Goal: Transaction & Acquisition: Book appointment/travel/reservation

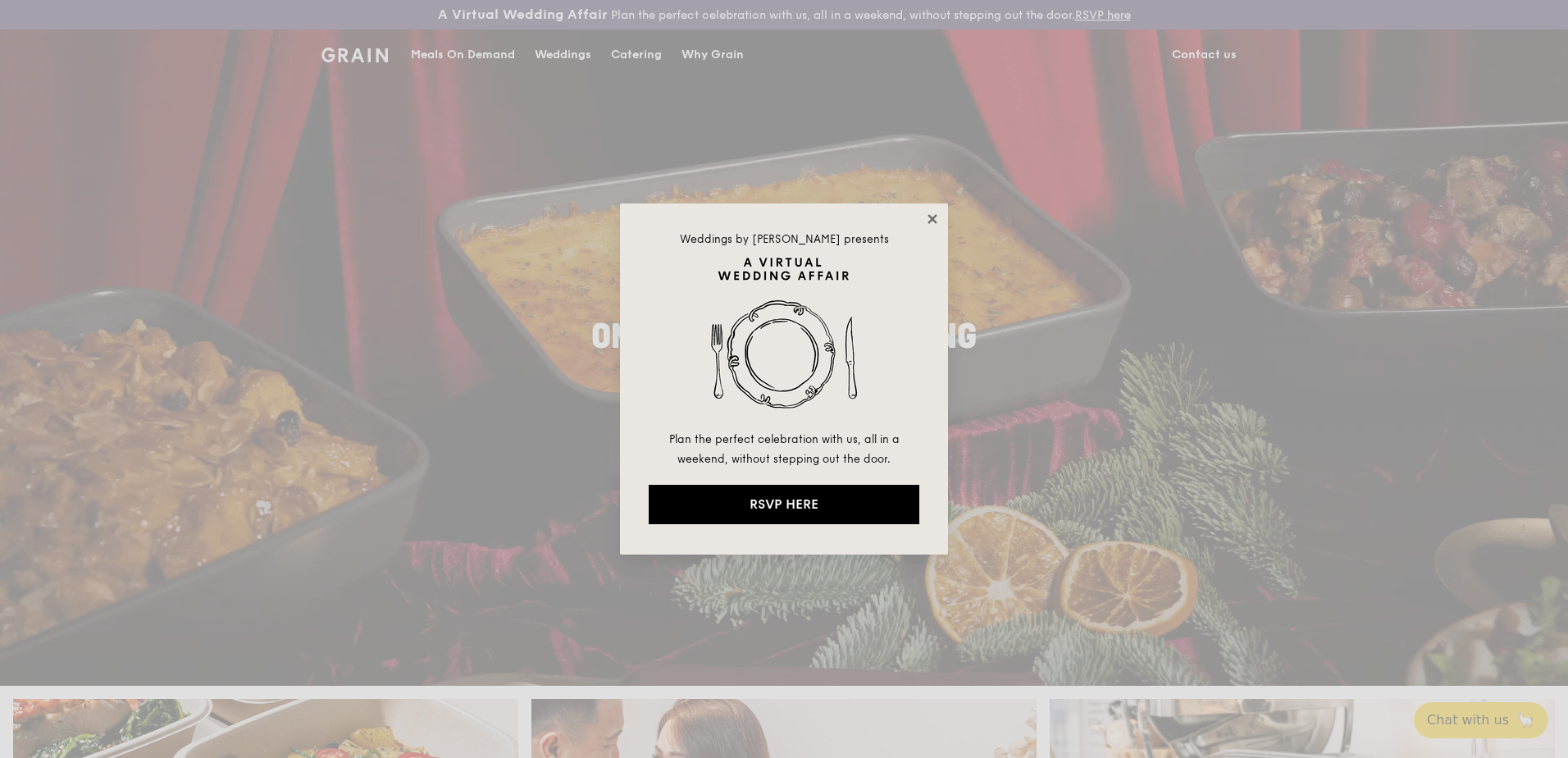
click at [930, 222] on icon at bounding box center [932, 218] width 9 height 9
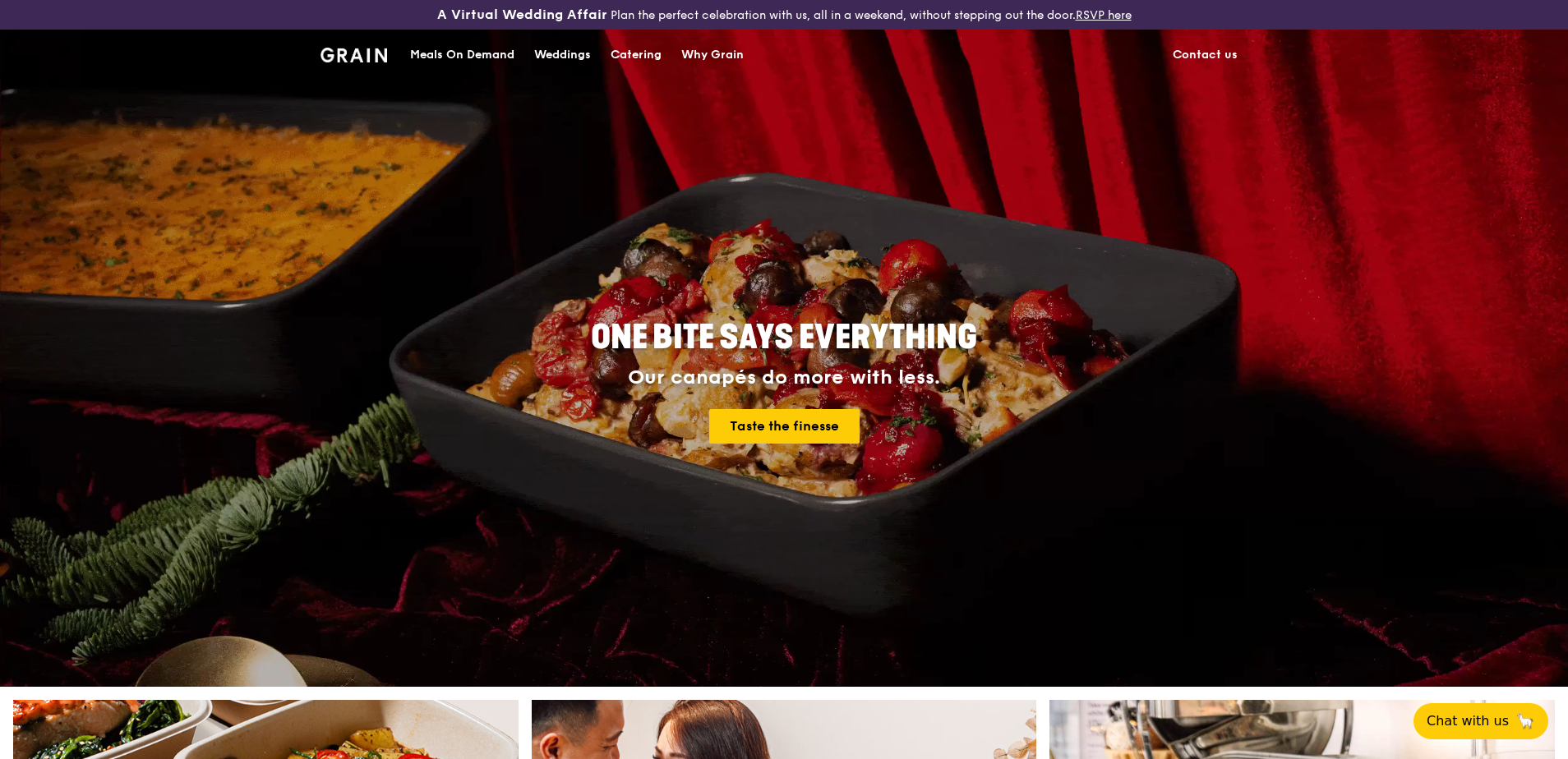
click at [477, 56] on div "Meals On Demand" at bounding box center [462, 54] width 104 height 49
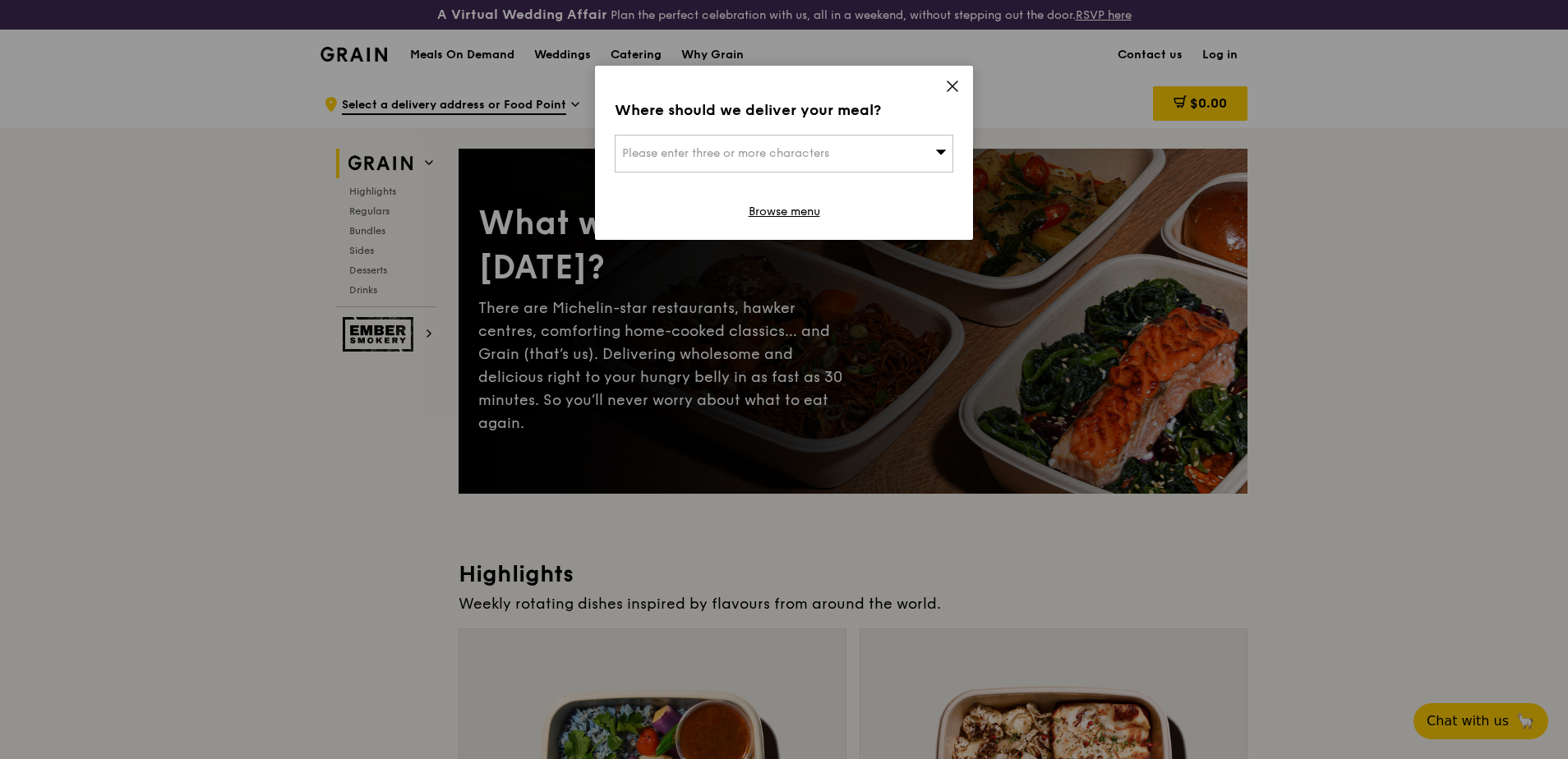
click at [934, 155] on div "Please enter three or more characters" at bounding box center [784, 154] width 339 height 38
click at [949, 83] on icon at bounding box center [952, 86] width 9 height 9
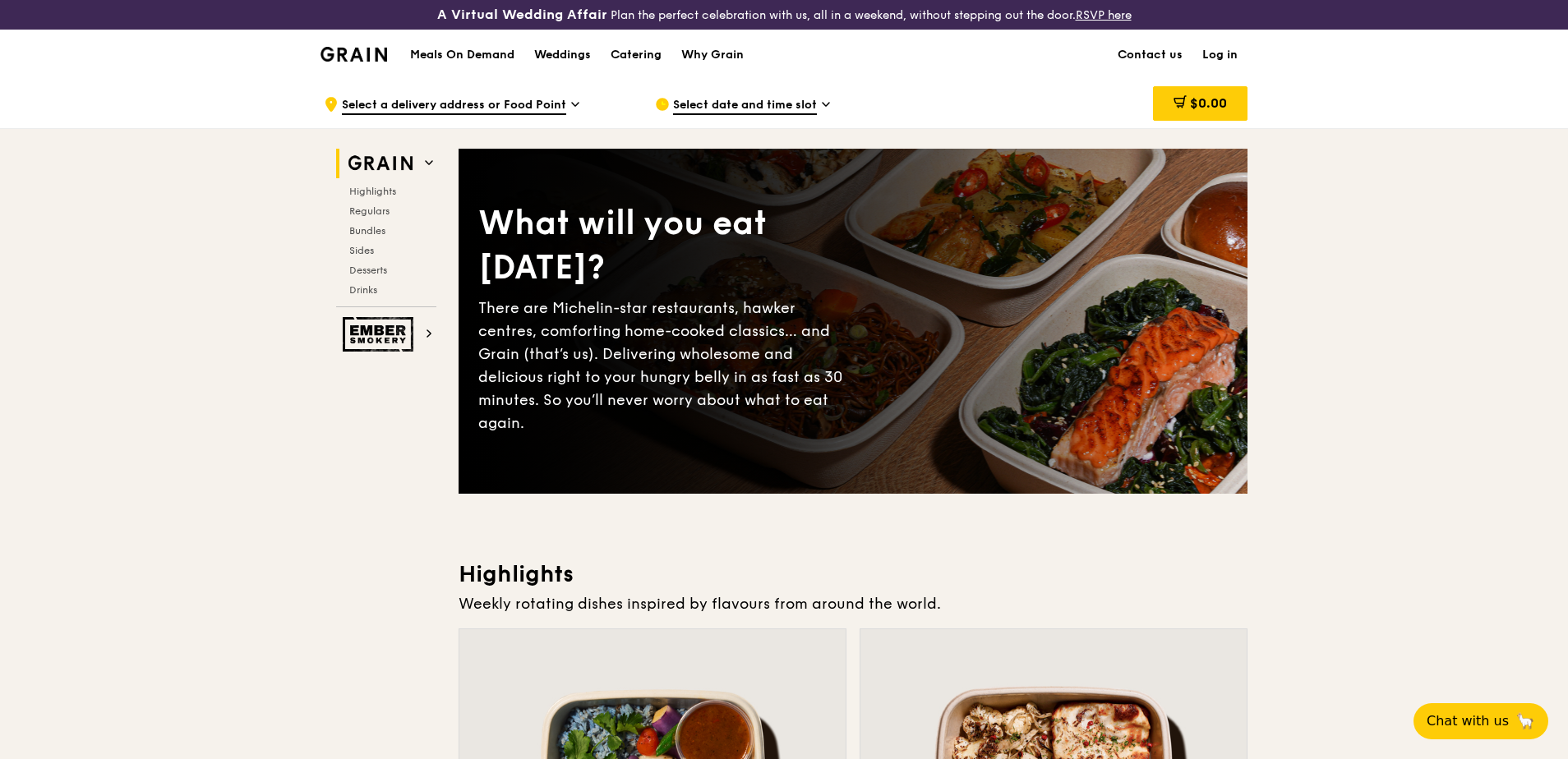
click at [484, 51] on h1 "Meals On Demand" at bounding box center [462, 54] width 104 height 16
click at [424, 165] on h2 "Grain" at bounding box center [386, 163] width 101 height 29
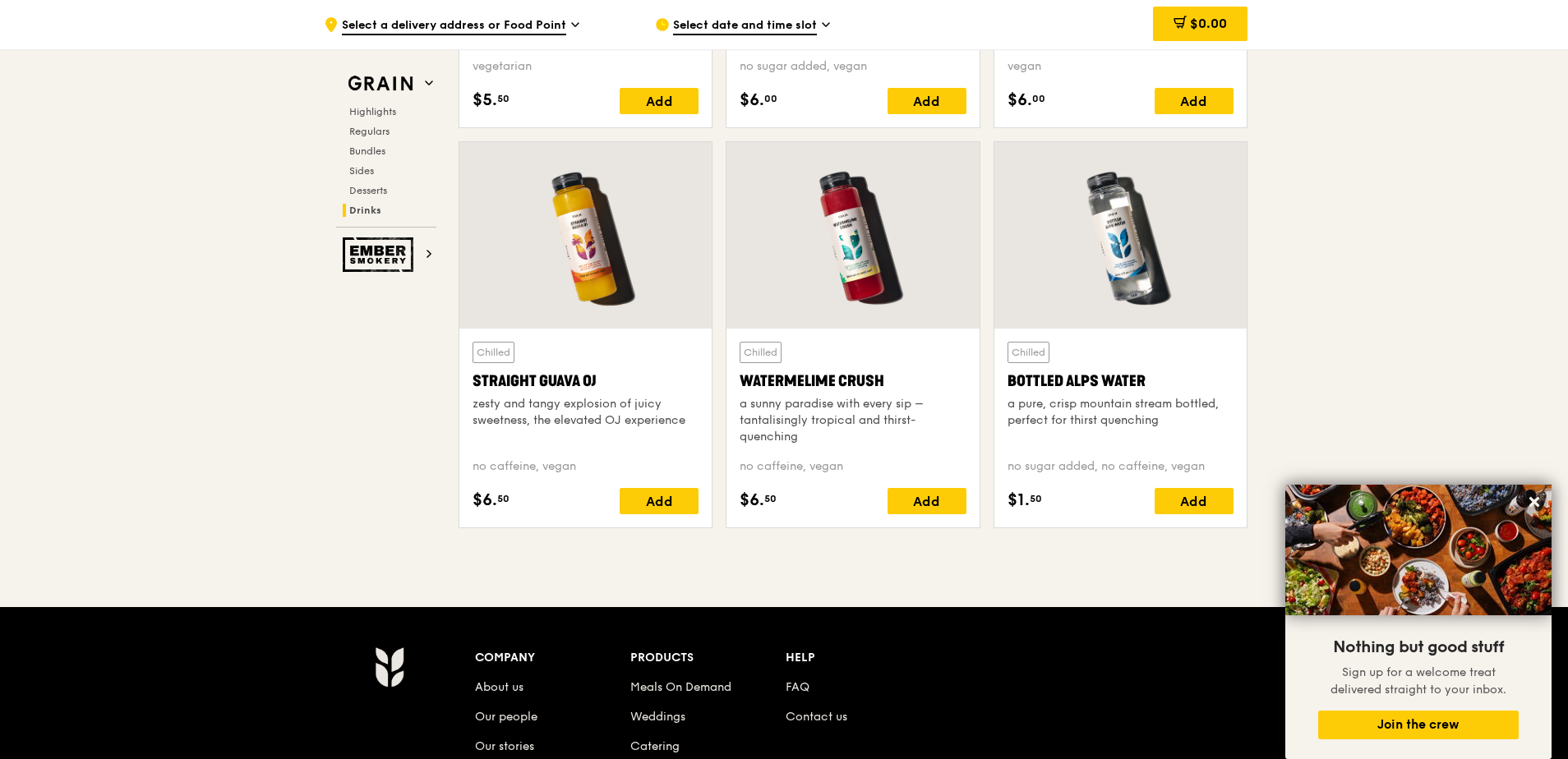
scroll to position [6820, 0]
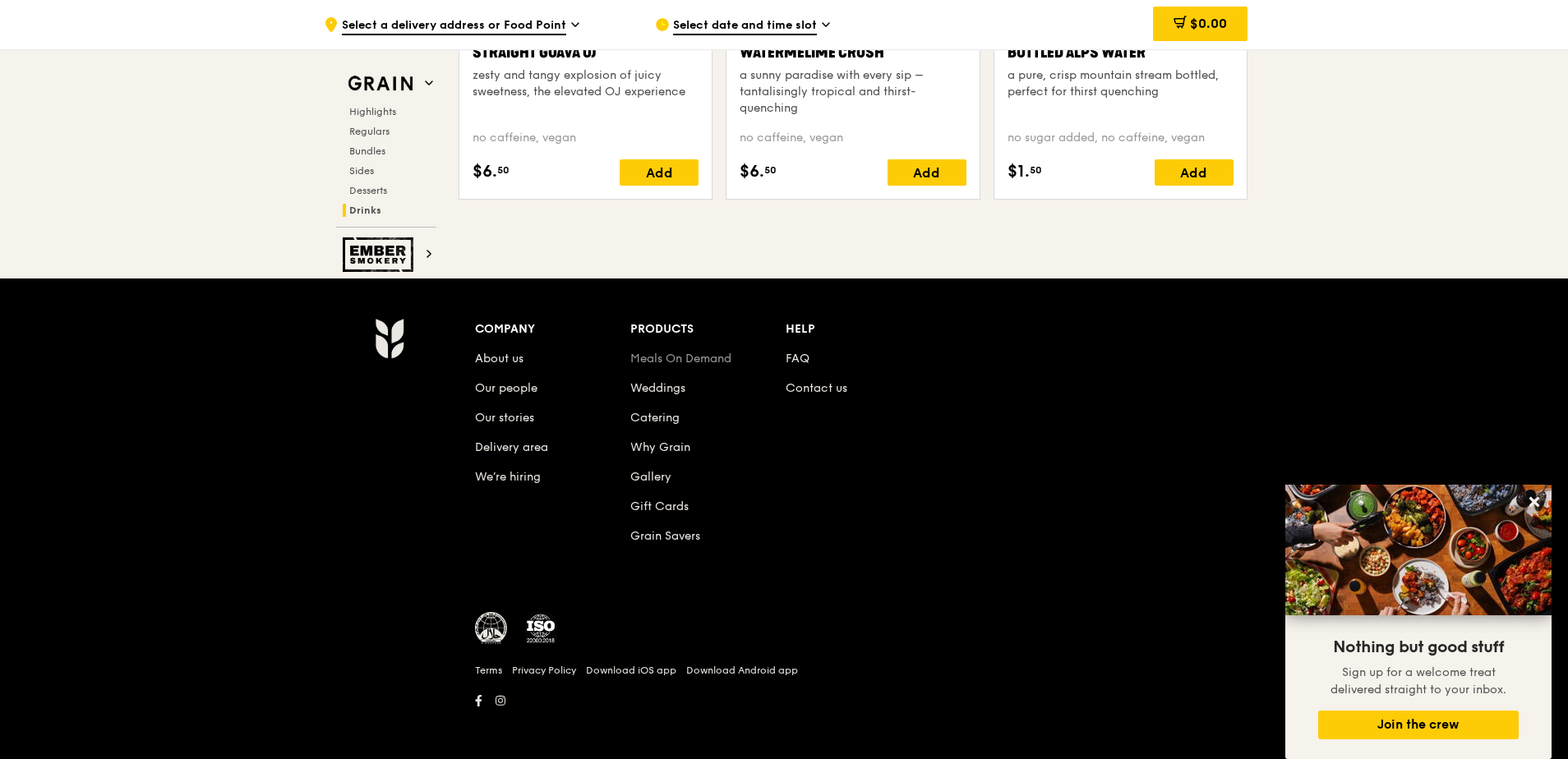
click at [714, 359] on link "Meals On Demand" at bounding box center [681, 358] width 101 height 14
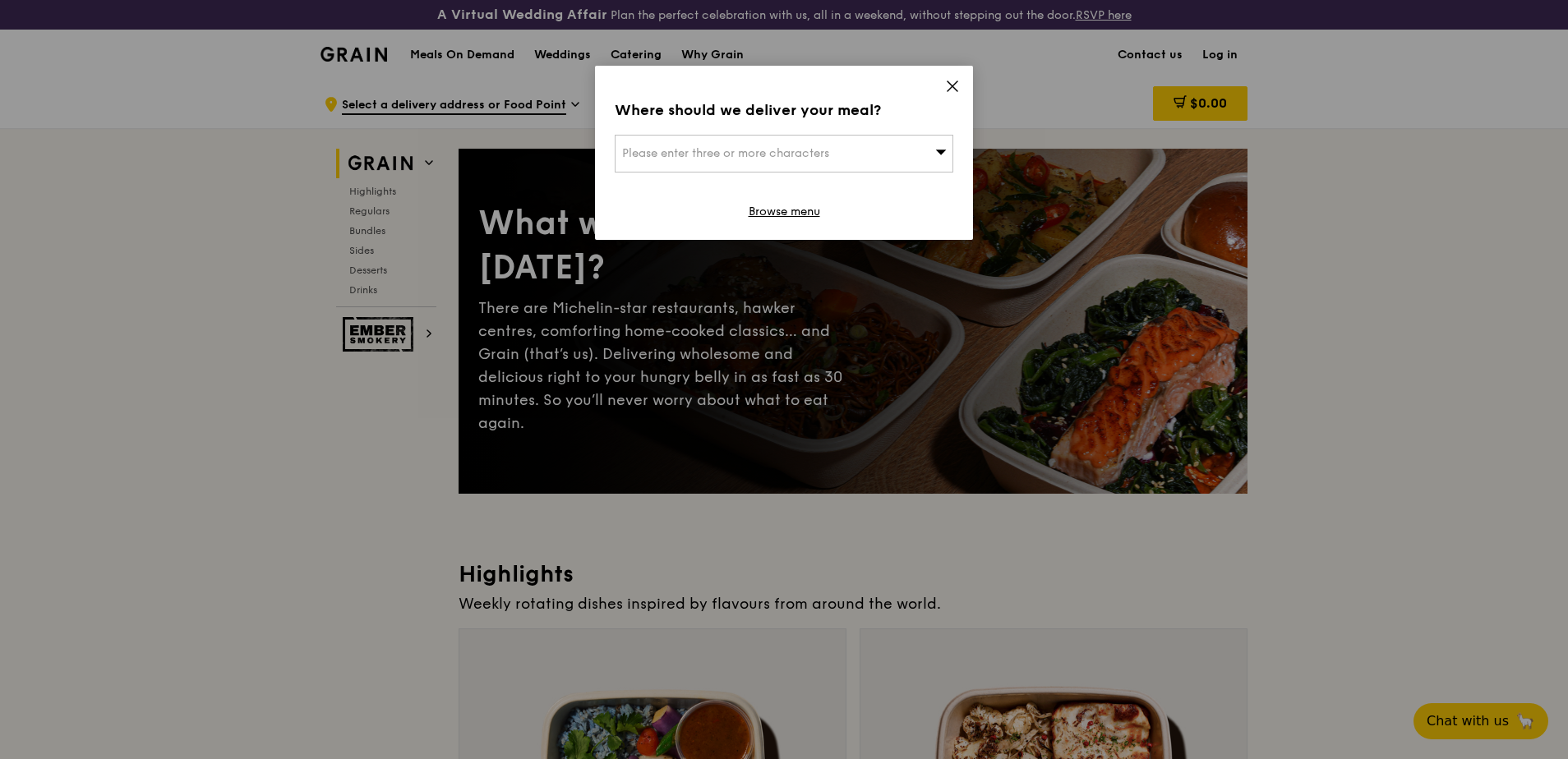
click at [771, 214] on link "Browse menu" at bounding box center [784, 211] width 71 height 16
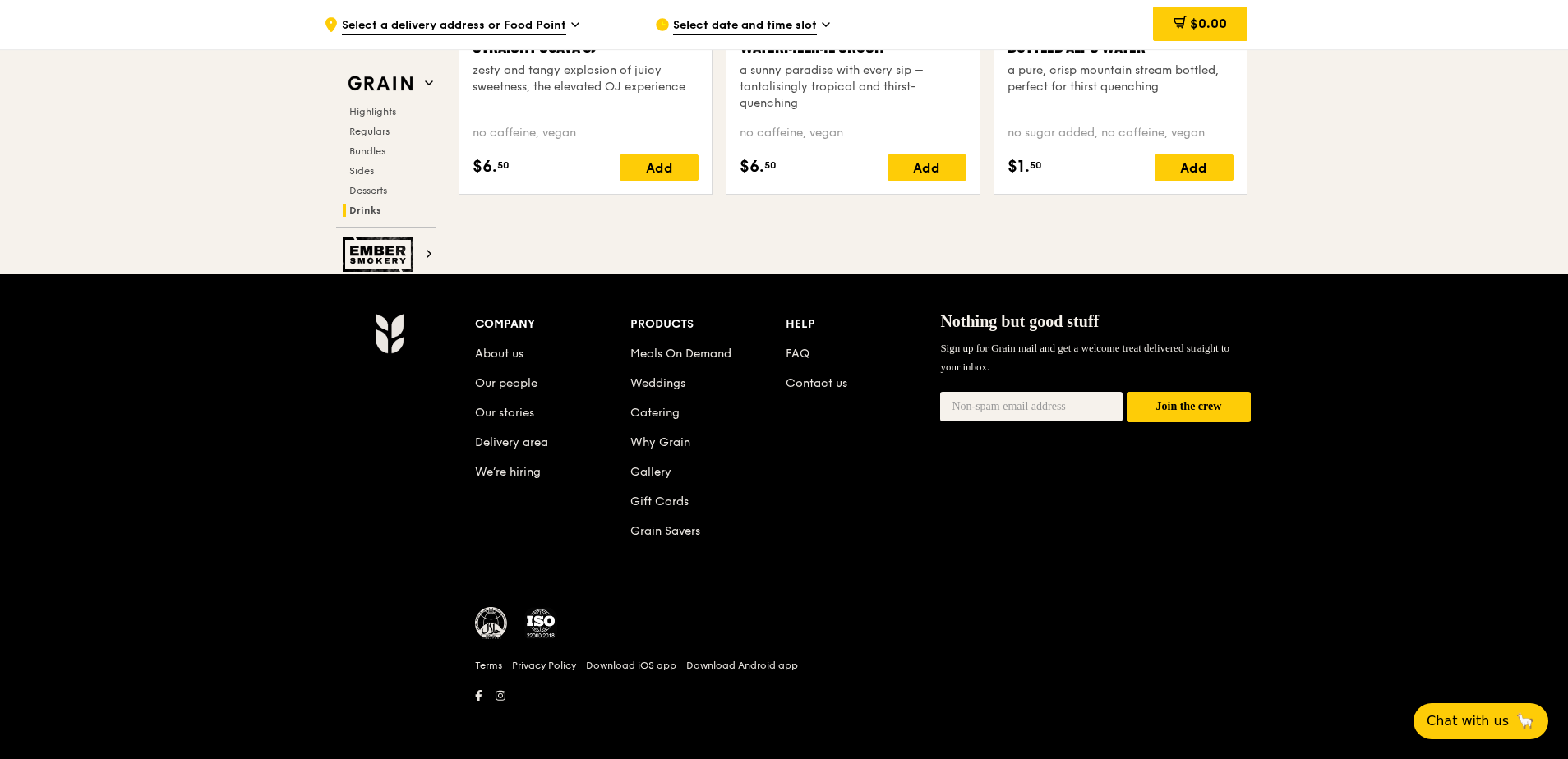
scroll to position [6826, 0]
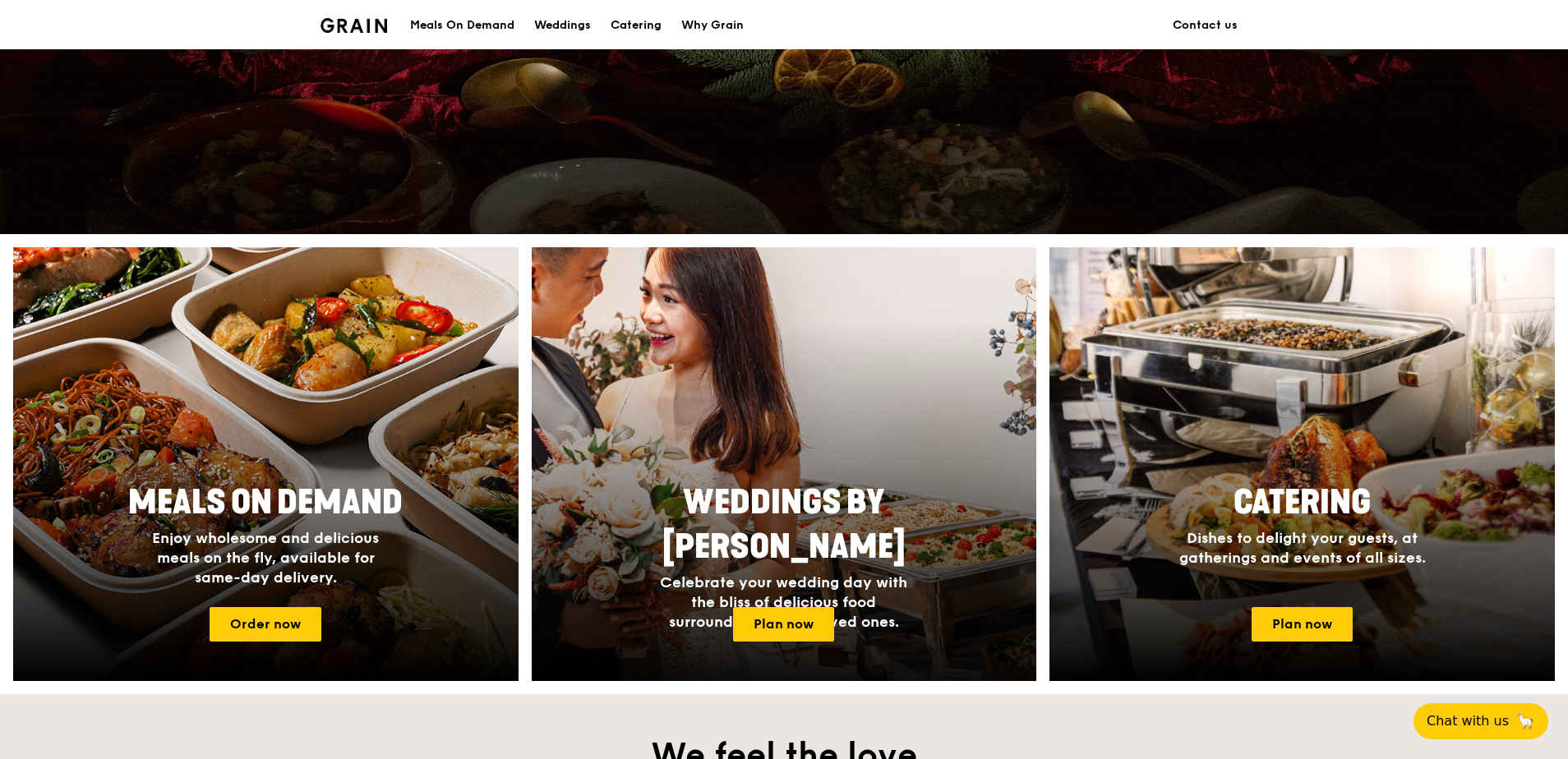
scroll to position [658, 0]
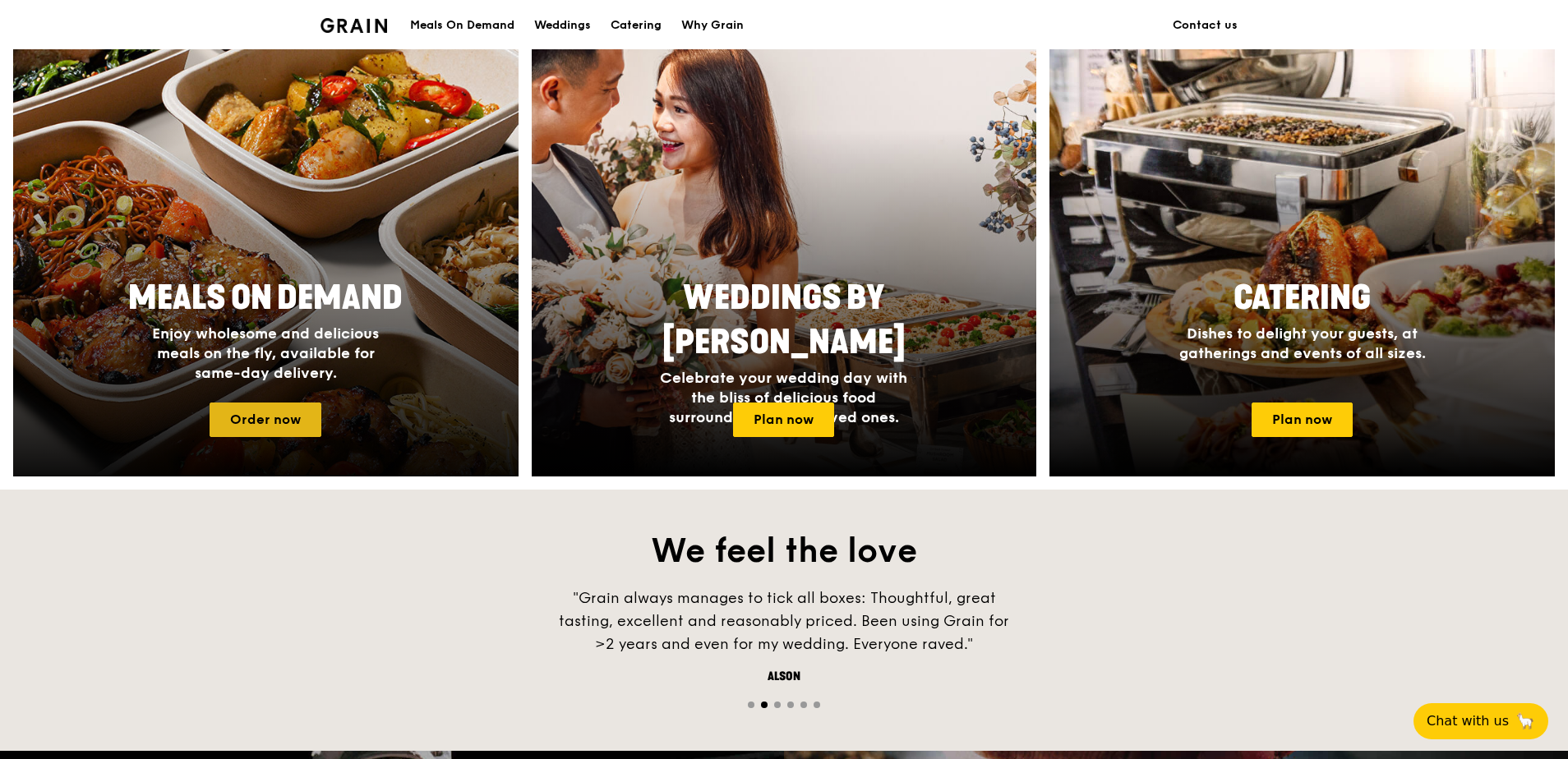
click at [278, 425] on link "Order now" at bounding box center [266, 419] width 112 height 34
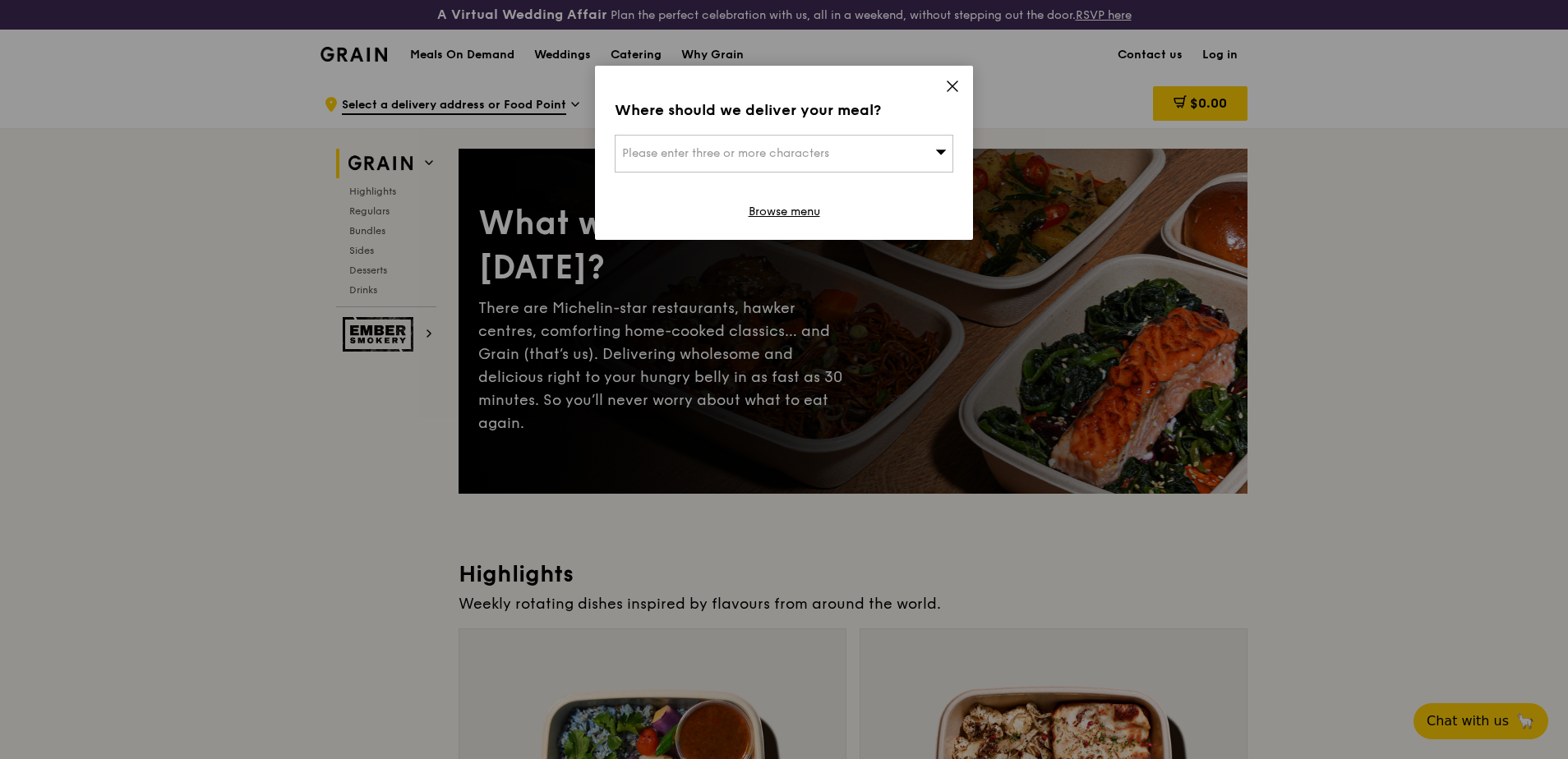
click at [922, 149] on div "Please enter three or more characters" at bounding box center [784, 154] width 339 height 38
click at [952, 84] on icon at bounding box center [952, 86] width 15 height 15
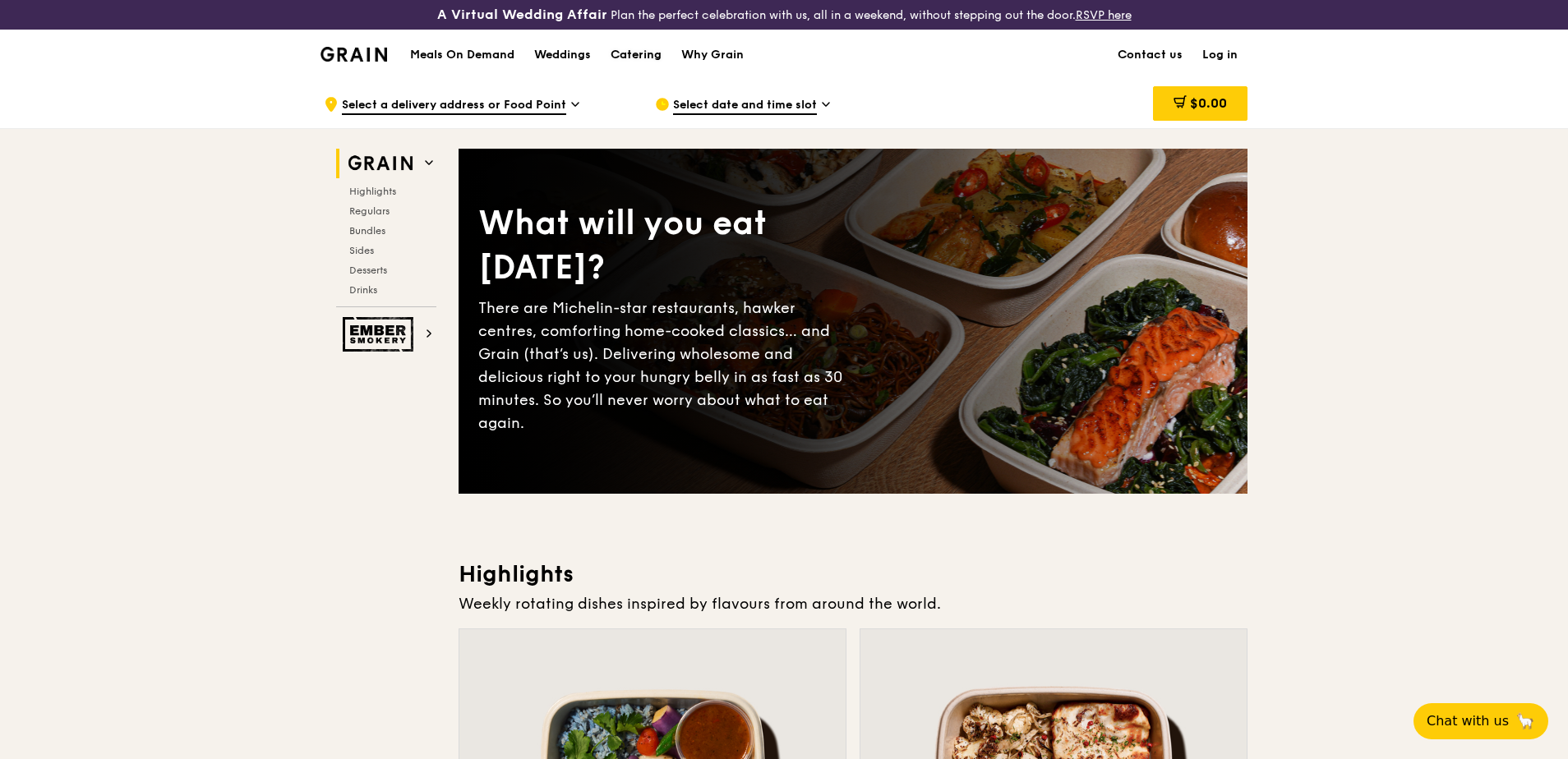
click at [633, 57] on div "Catering" at bounding box center [635, 54] width 51 height 49
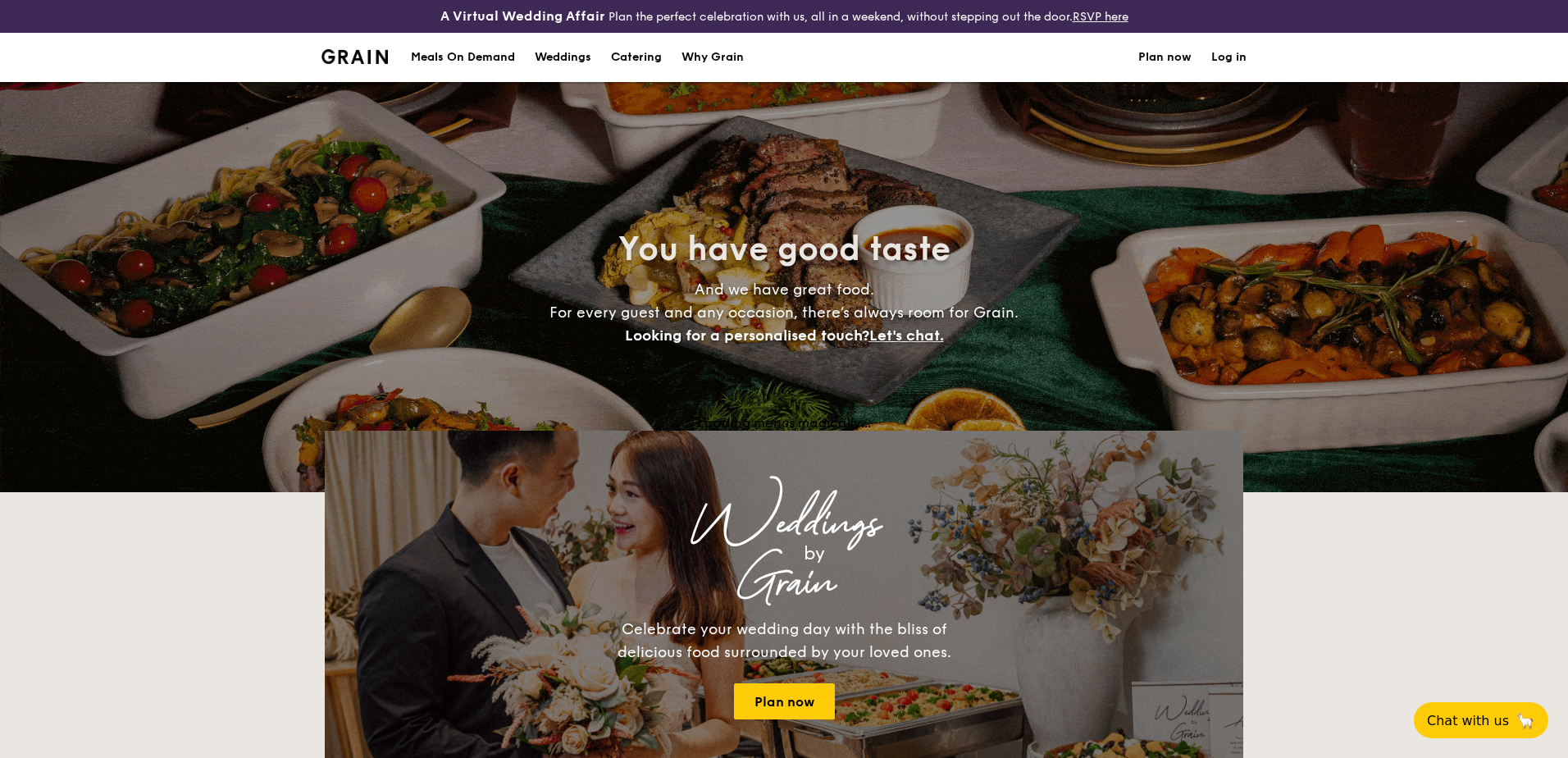
select select
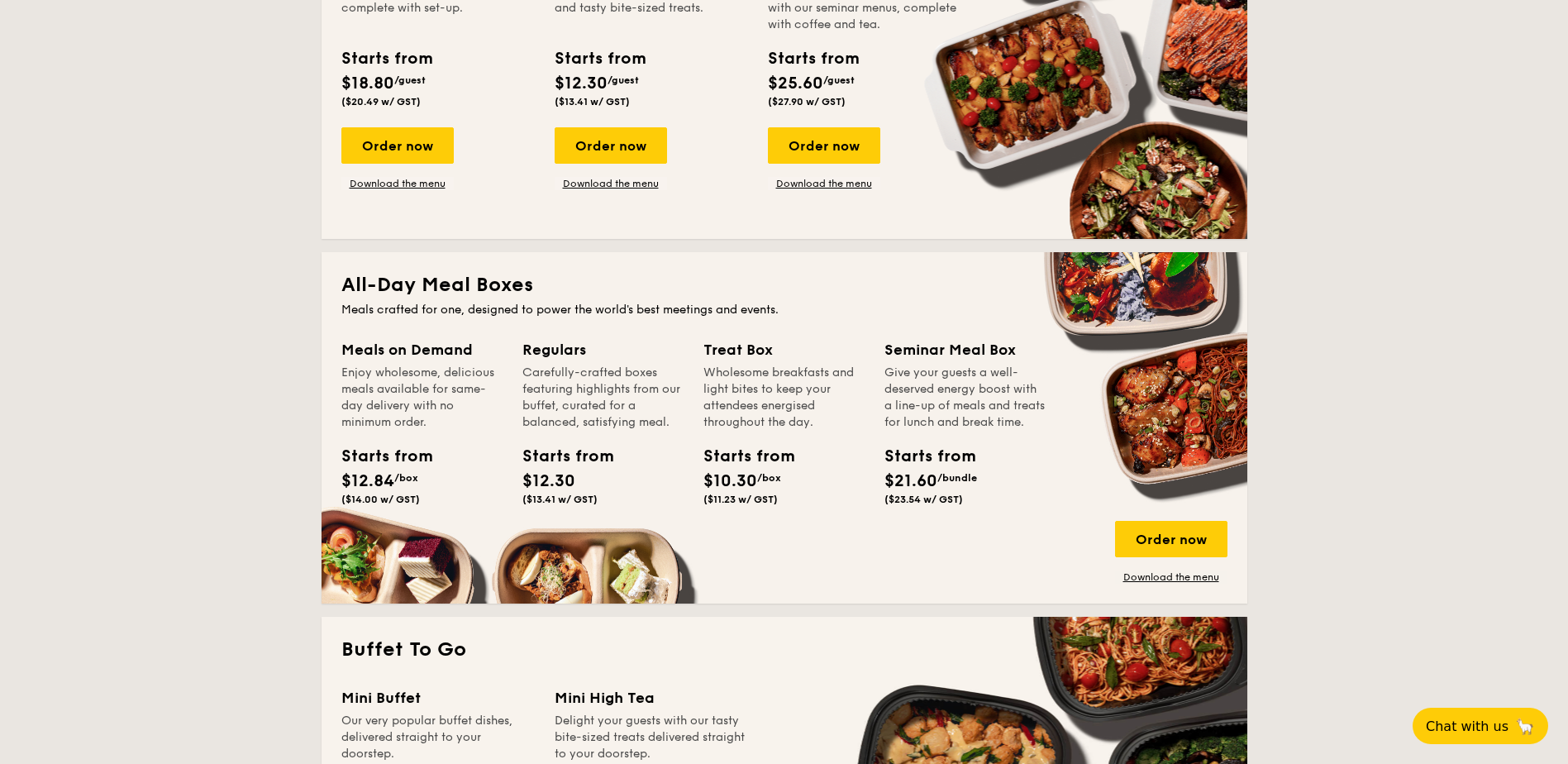
scroll to position [579, 0]
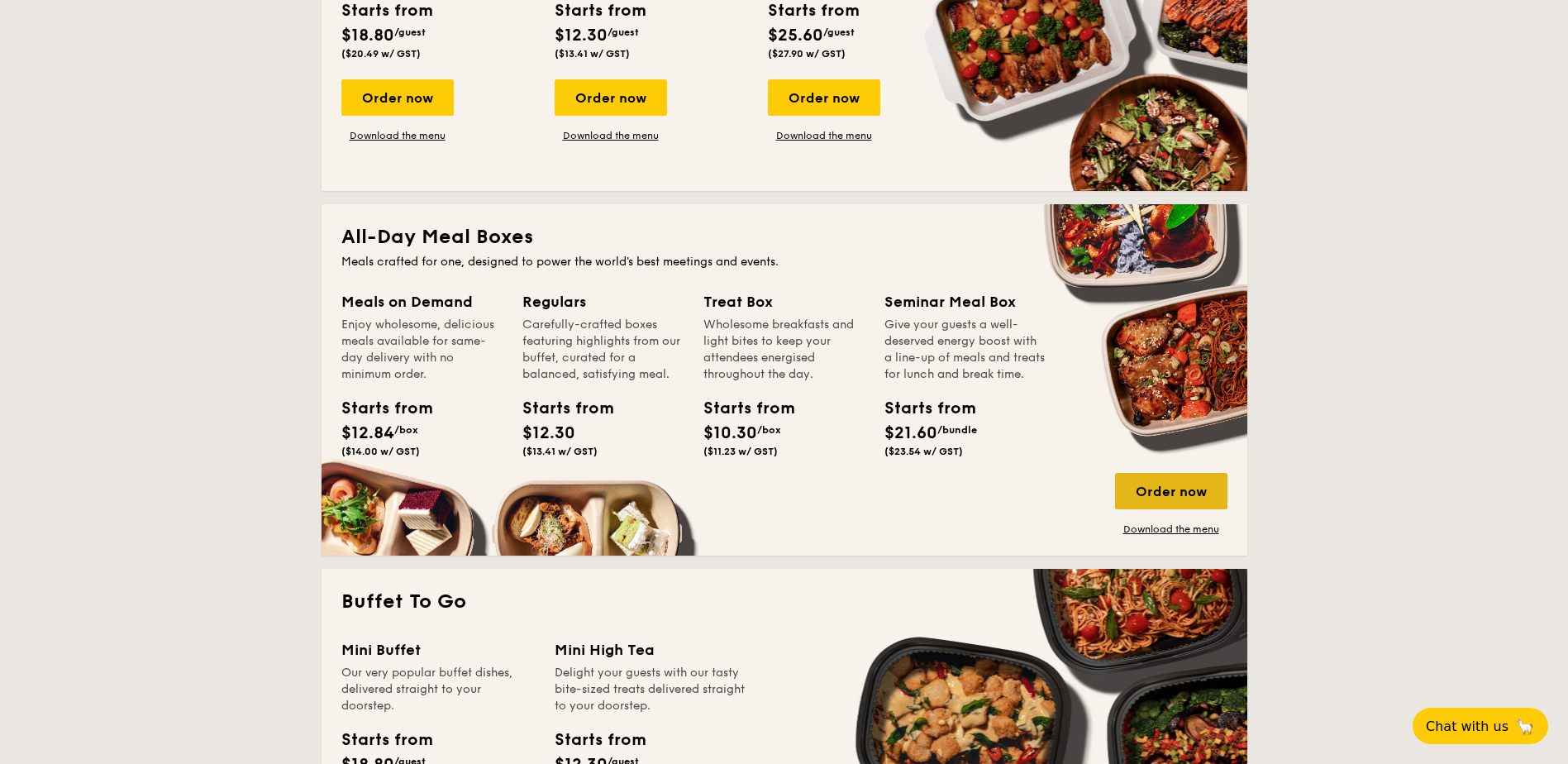
click at [1194, 489] on div "Order now" at bounding box center [1171, 491] width 112 height 36
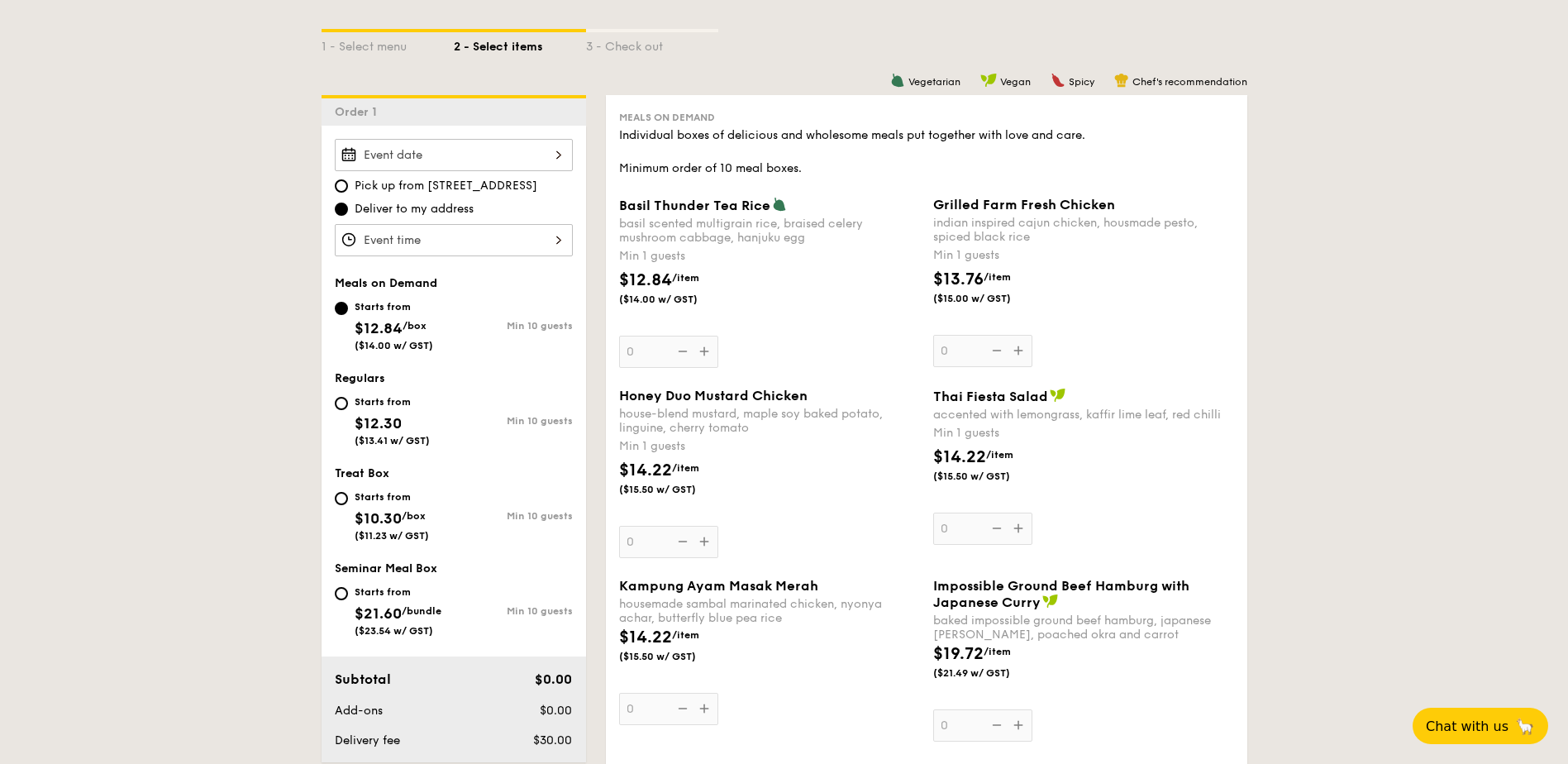
scroll to position [414, 0]
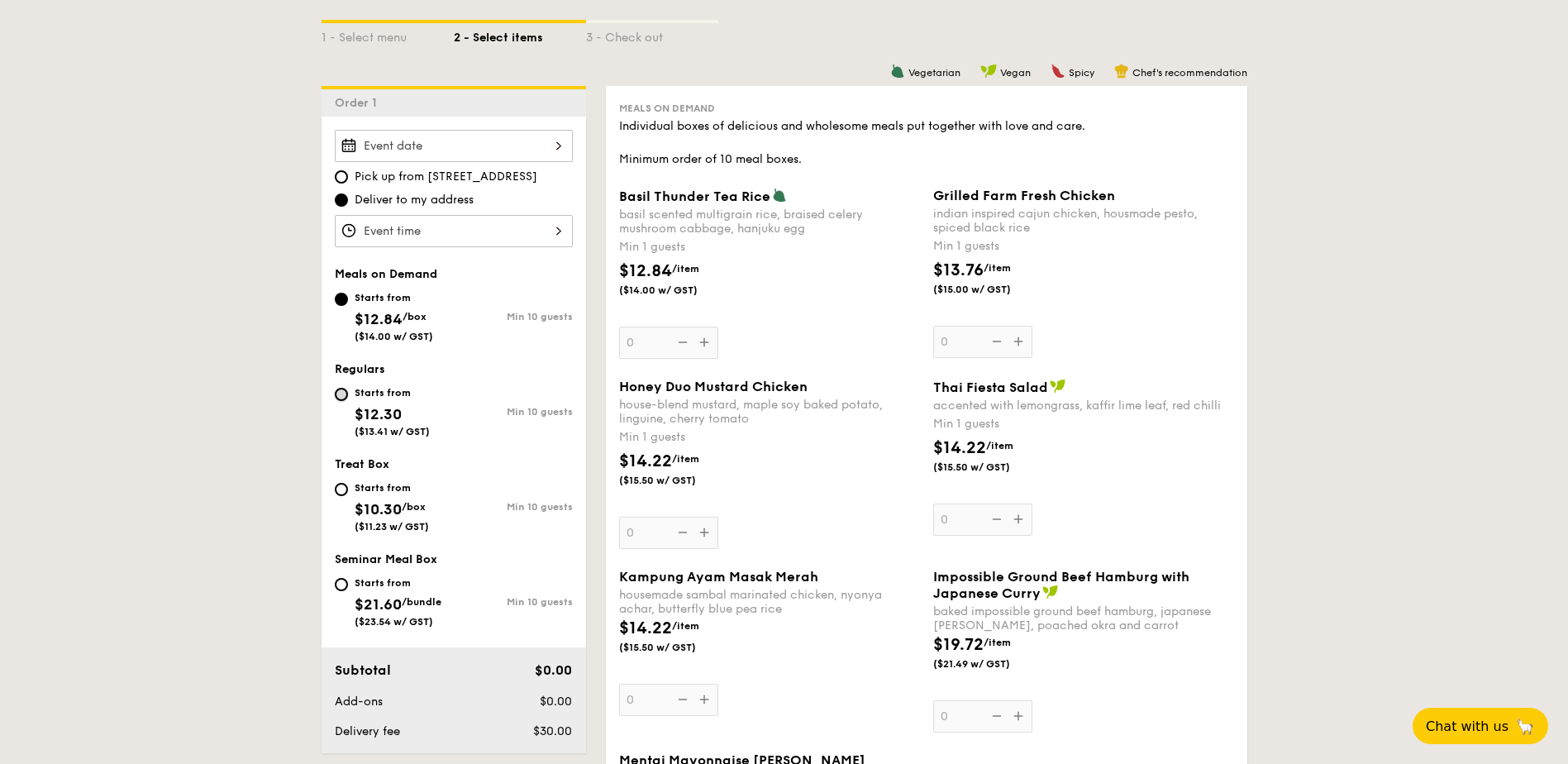
click at [343, 394] on input "Starts from $12.30 ($13.41 w/ GST) Min 10 guests" at bounding box center [341, 394] width 13 height 13
radio input "true"
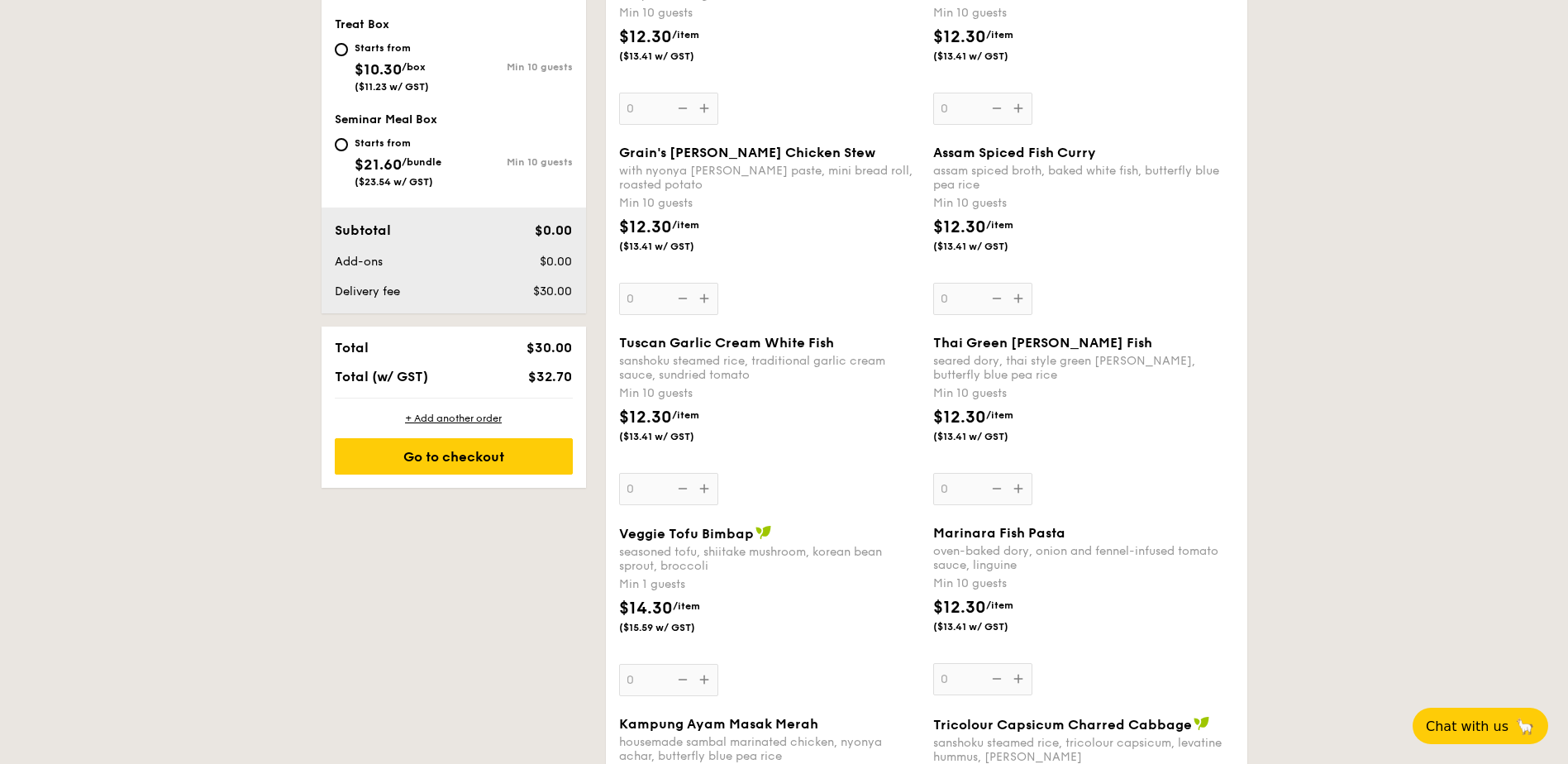
scroll to position [827, 0]
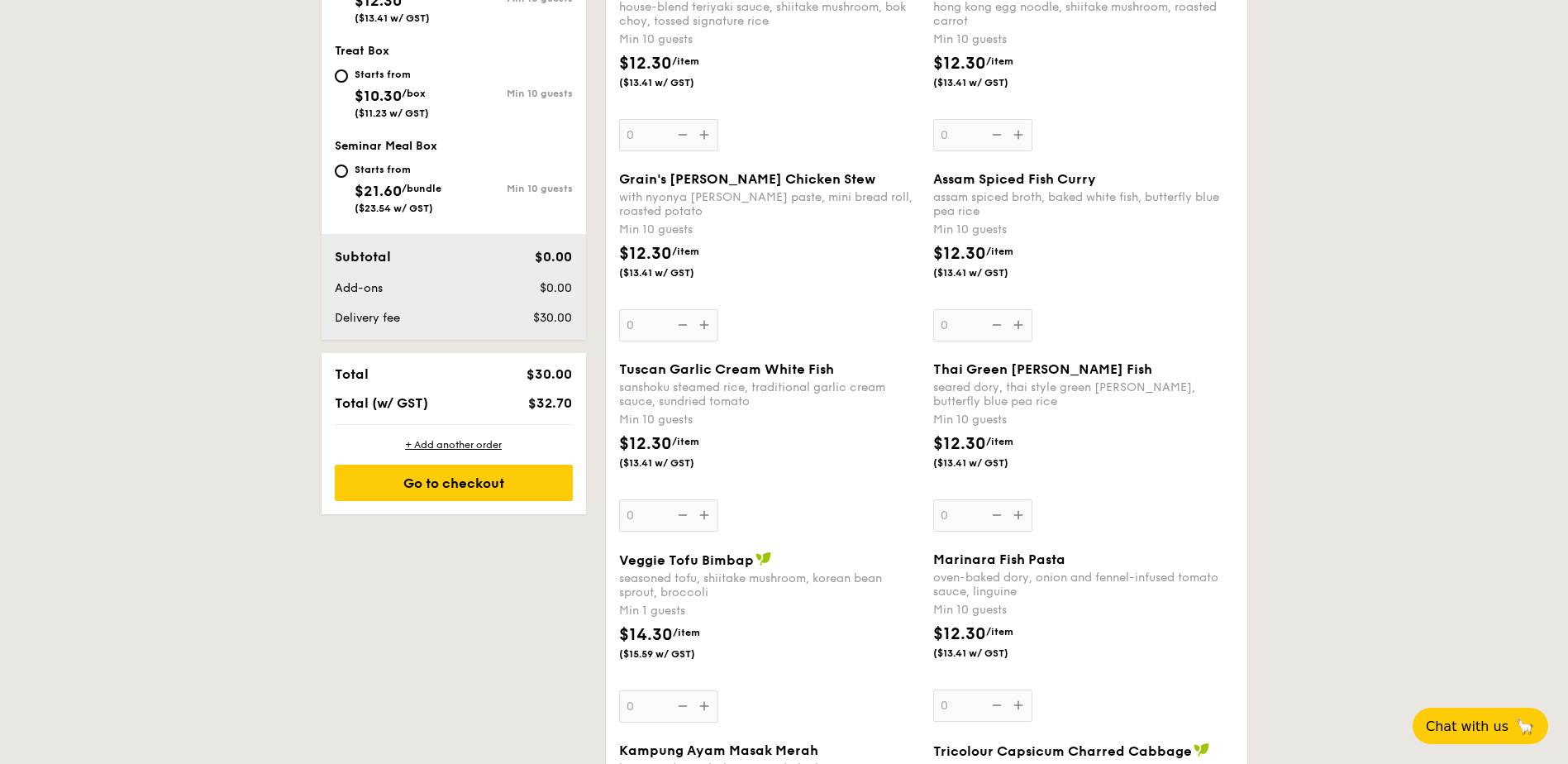
click at [701, 322] on div "Grain's Curry Chicken Stew with nyonya curry paste, mini bread roll, roasted po…" at bounding box center [770, 256] width 301 height 170
click at [701, 322] on input "0" at bounding box center [669, 324] width 99 height 32
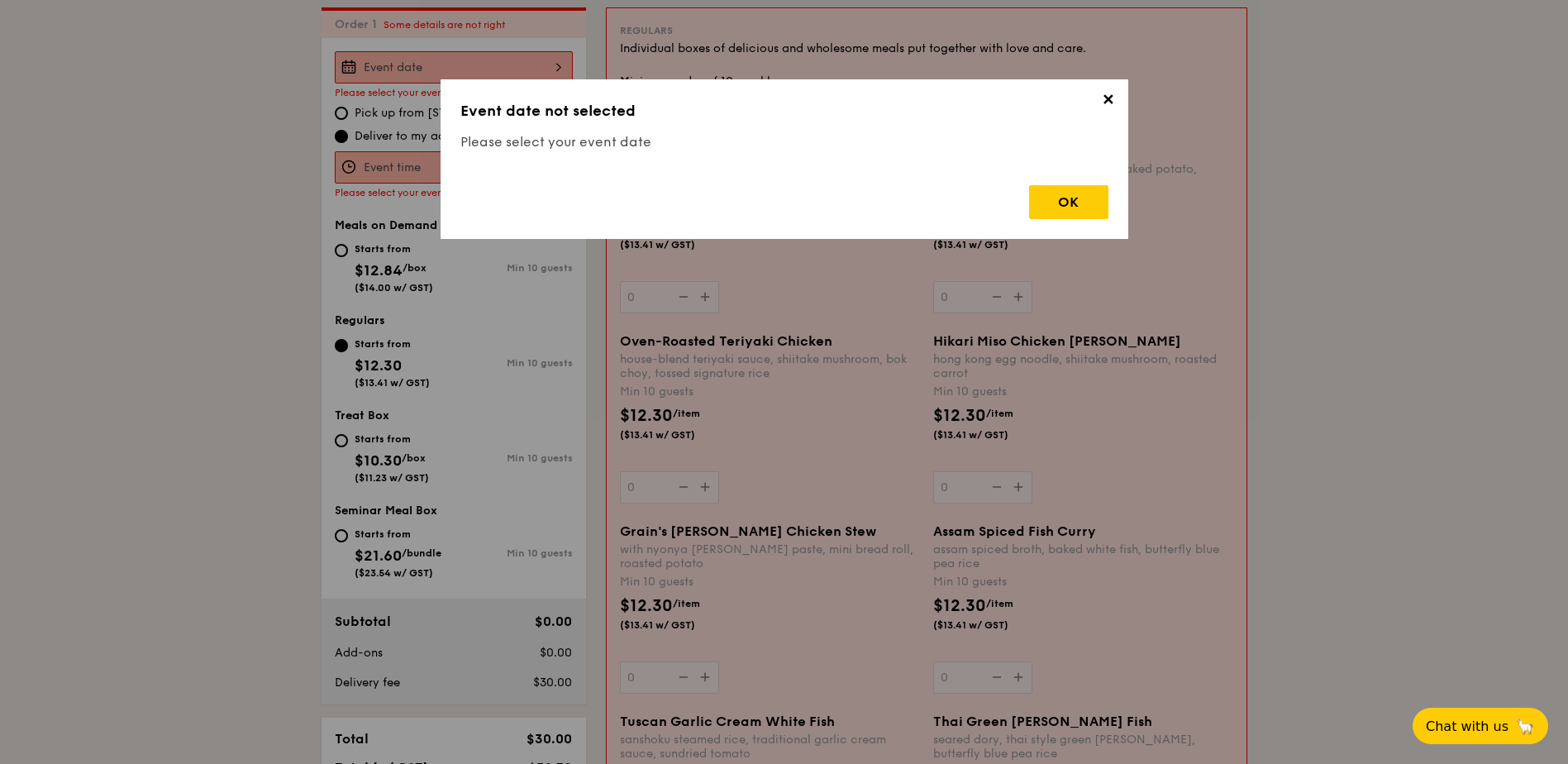
scroll to position [475, 0]
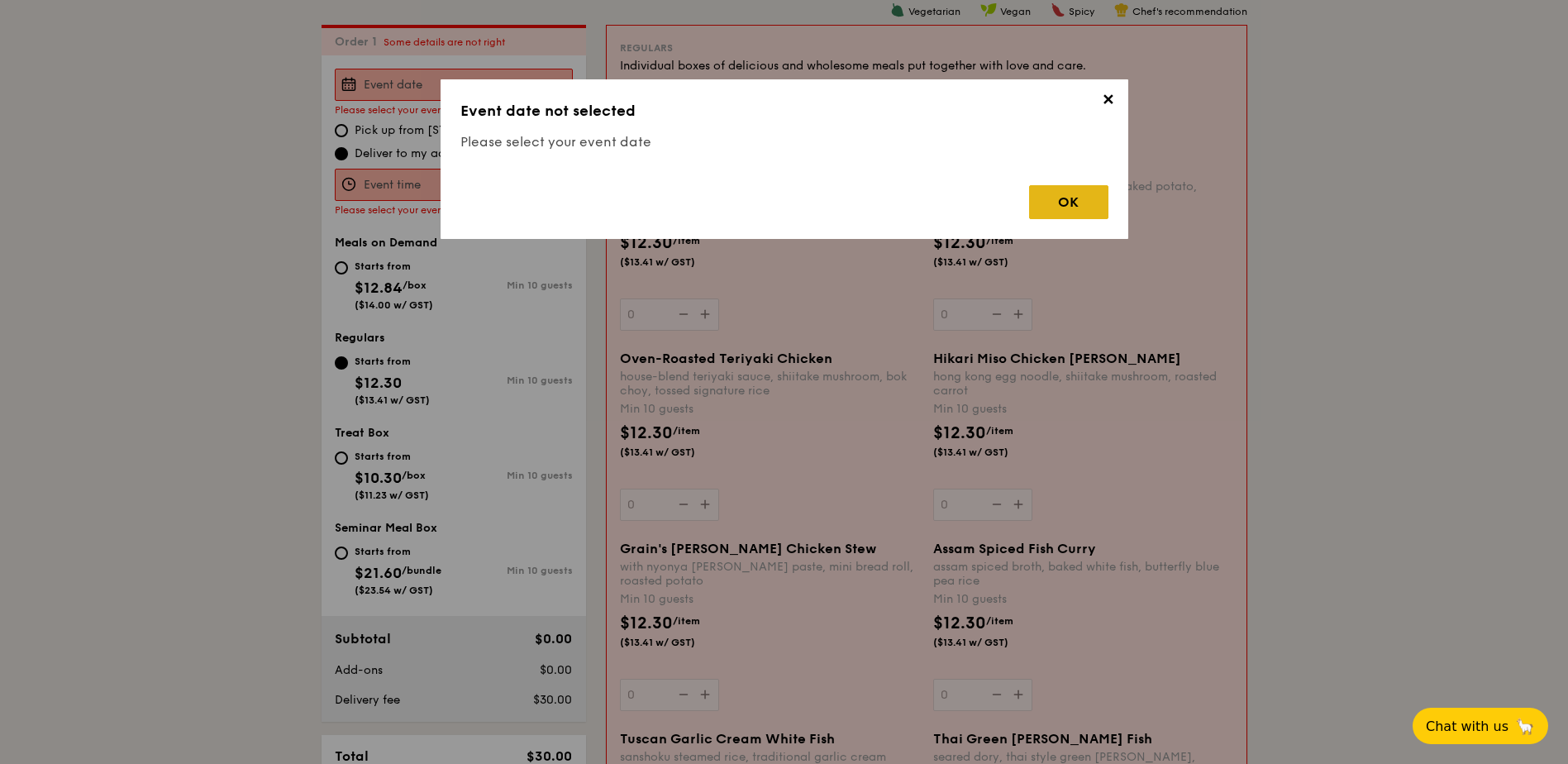
click at [1040, 209] on div "OK" at bounding box center [1069, 202] width 80 height 34
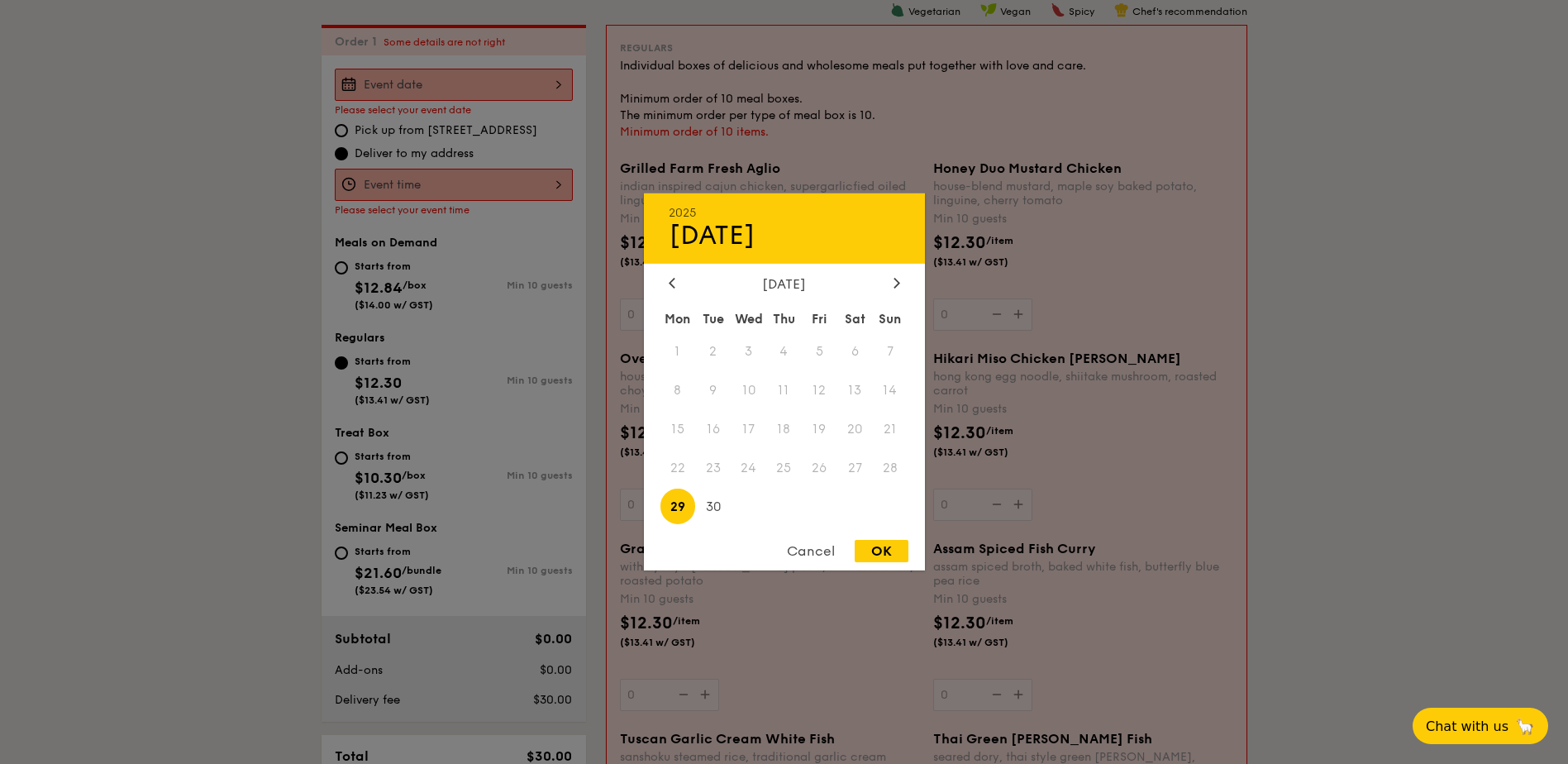
click at [546, 80] on div "2025 Sep 29 September 2025 Mon Tue Wed Thu Fri Sat Sun 1 2 3 4 5 6 7 8 9 10 11 …" at bounding box center [453, 84] width 238 height 32
click at [1248, 302] on div at bounding box center [784, 382] width 1568 height 764
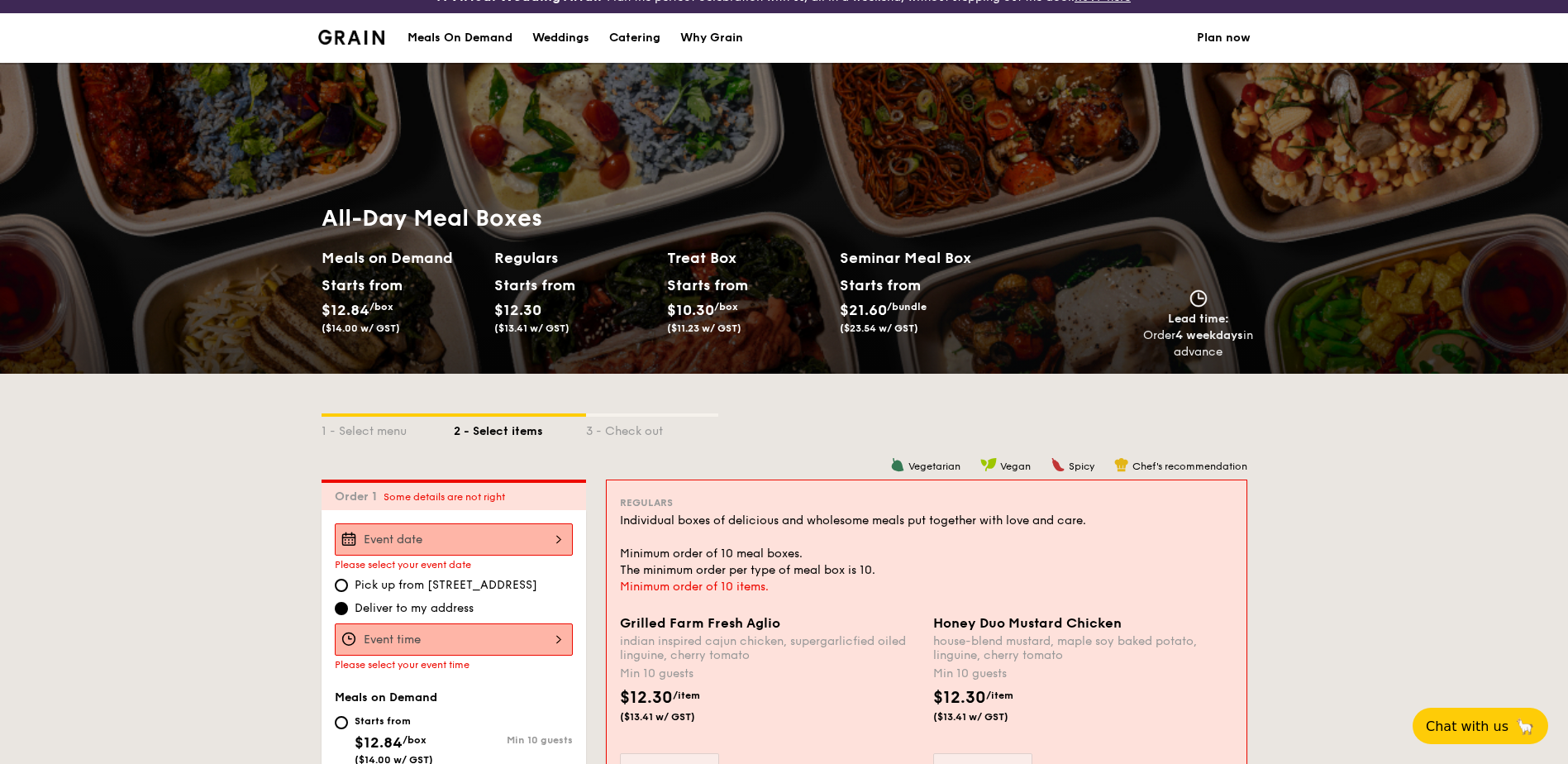
scroll to position [0, 0]
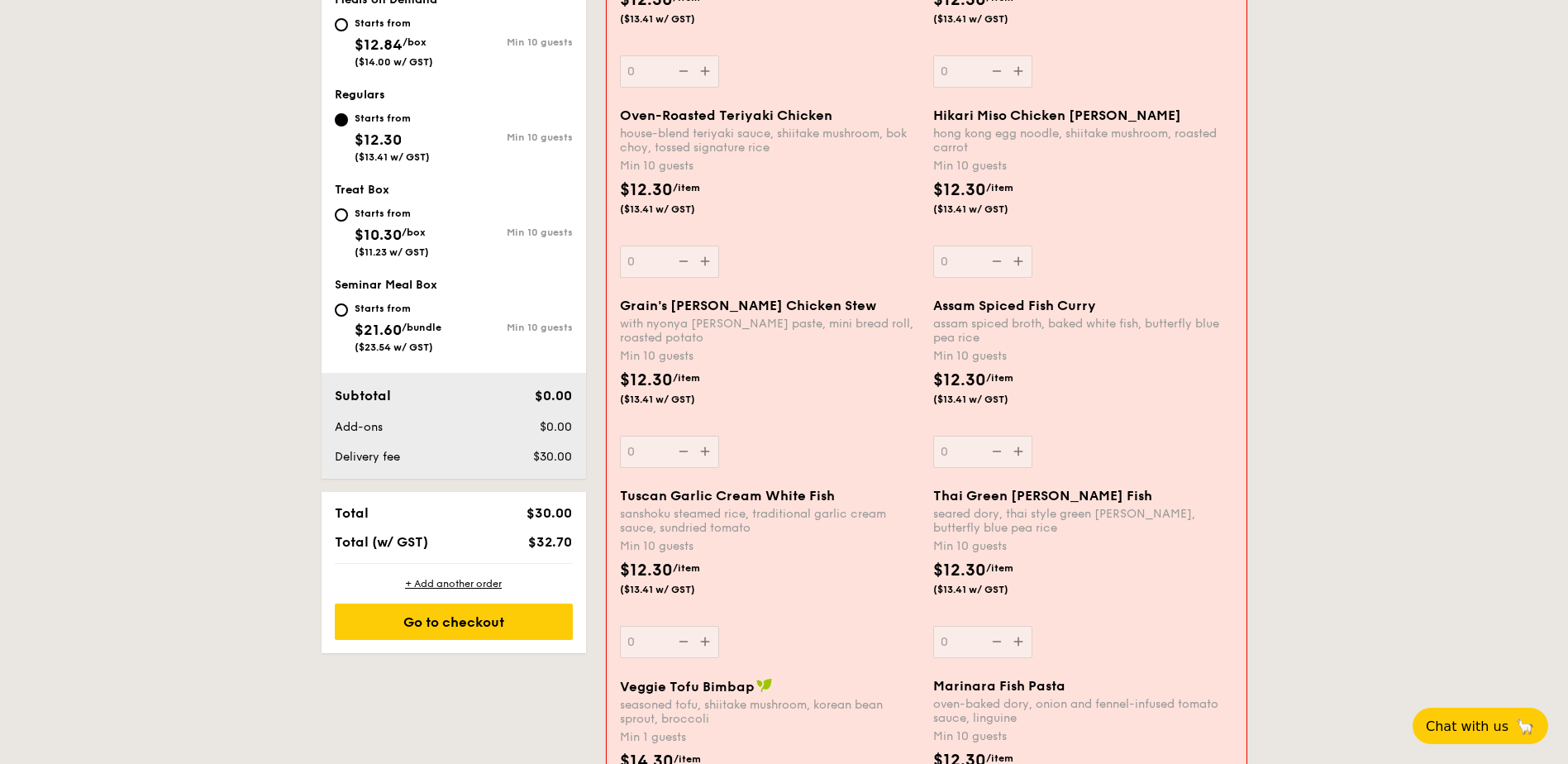
scroll to position [744, 0]
